Goal: Find contact information: Find contact information

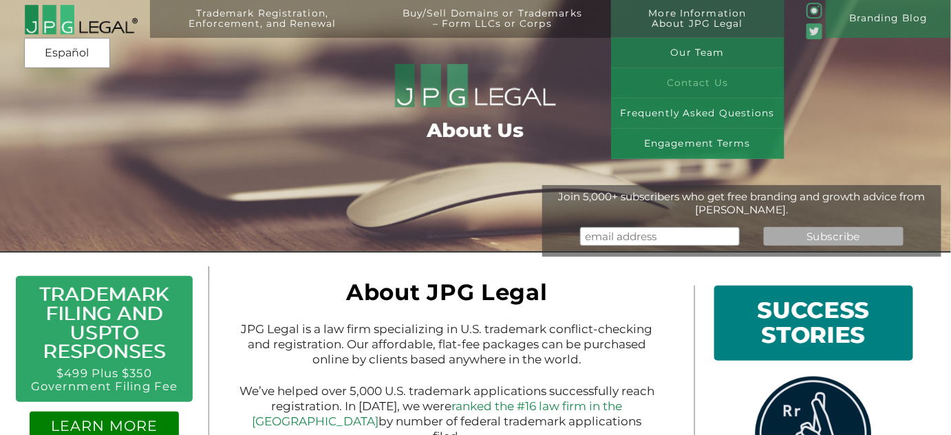
click at [702, 82] on link "Contact Us" at bounding box center [697, 83] width 173 height 30
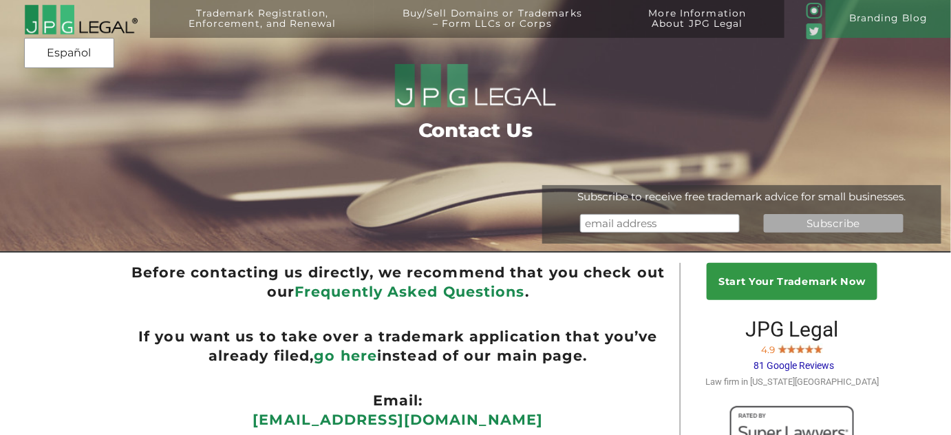
scroll to position [292, 0]
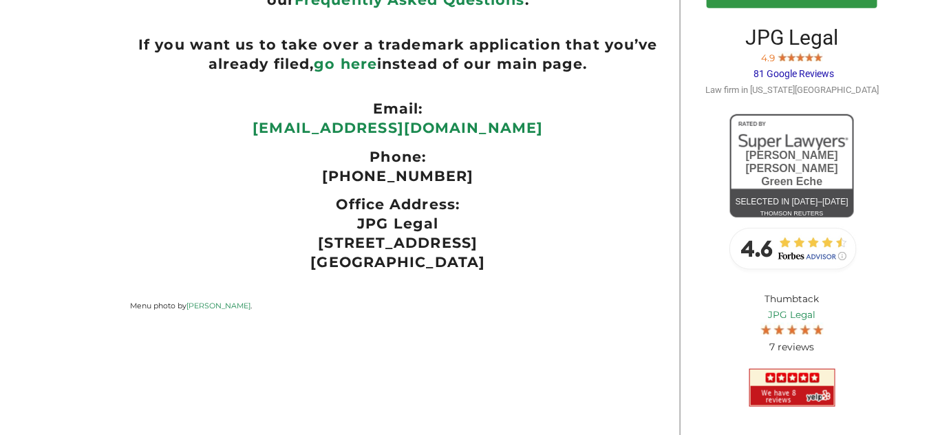
drag, startPoint x: 306, startPoint y: 247, endPoint x: 497, endPoint y: 247, distance: 190.5
click at [497, 247] on p "JPG Legal 254 36th St, Suite B541 Brooklyn, NY 11232" at bounding box center [398, 243] width 536 height 58
copy p "254 36th St, Suite B541"
